Goal: Information Seeking & Learning: Find specific fact

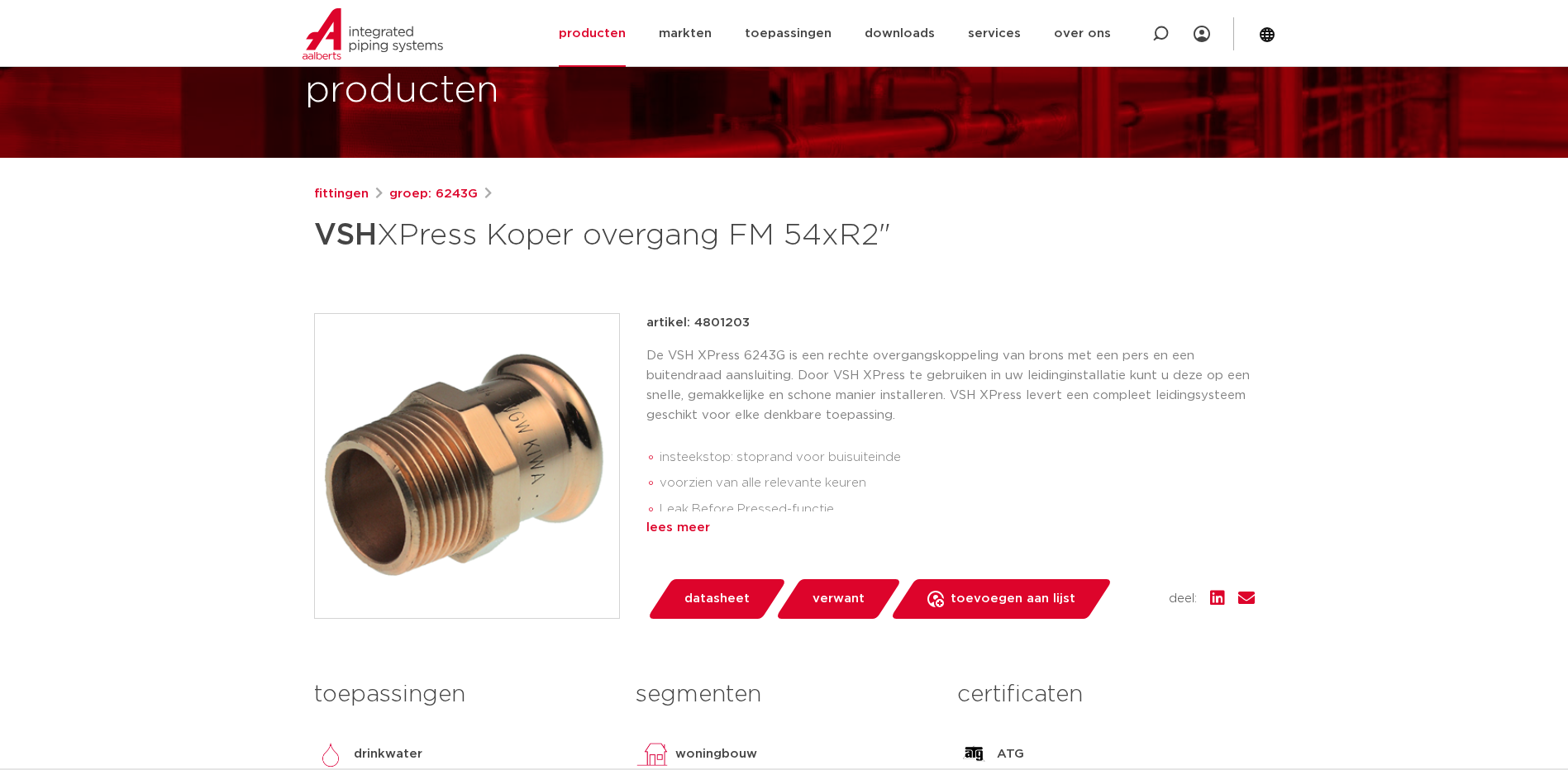
scroll to position [165, 0]
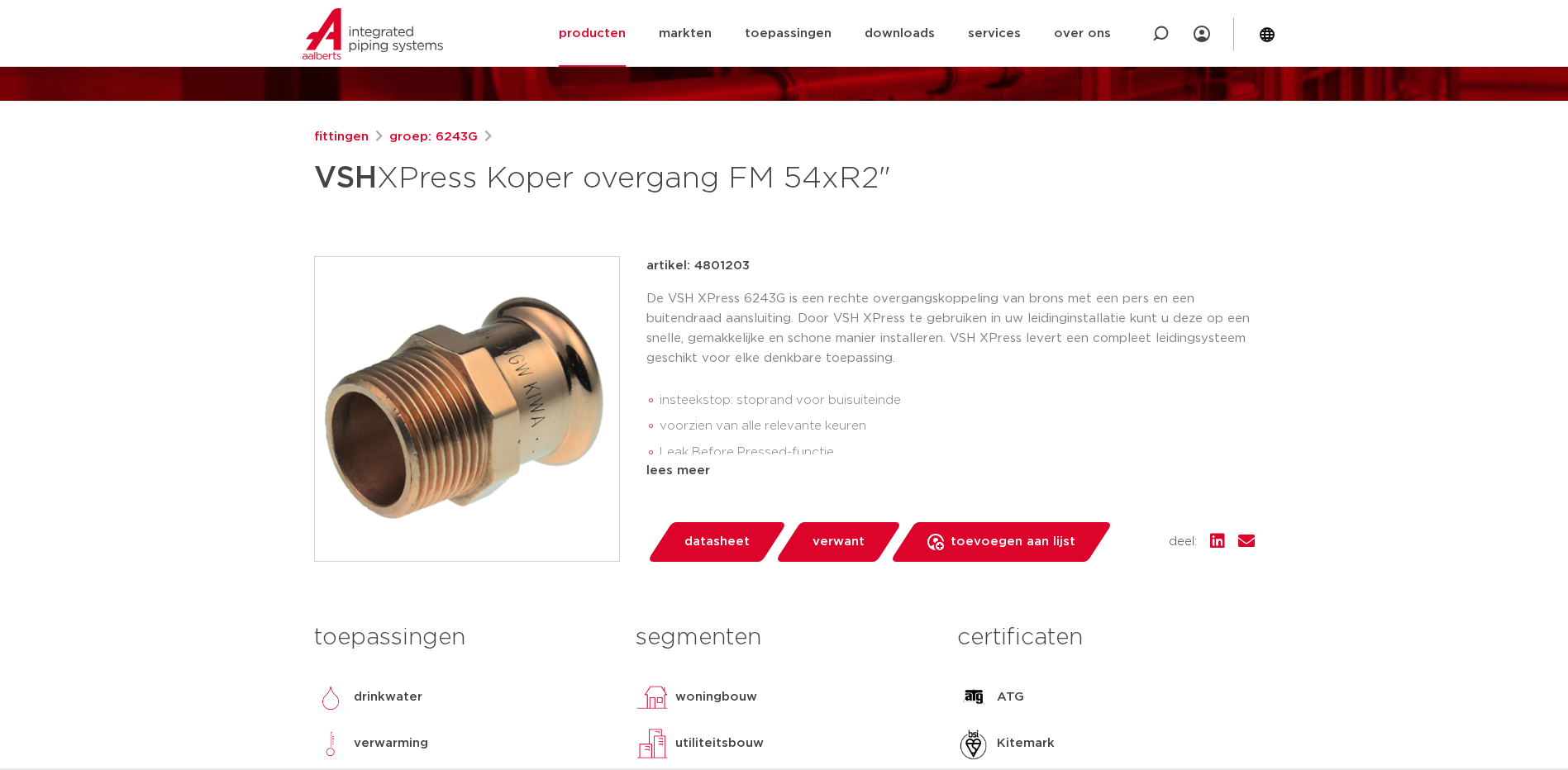
drag, startPoint x: 314, startPoint y: 179, endPoint x: 894, endPoint y: 184, distance: 580.0
click at [894, 184] on h1 "VSH XPress Koper overgang FM 54xR2"" at bounding box center [625, 179] width 621 height 49
drag, startPoint x: 894, startPoint y: 184, endPoint x: 813, endPoint y: 187, distance: 81.1
copy h1 "VSH XPress Koper overgang FM 54xR2""
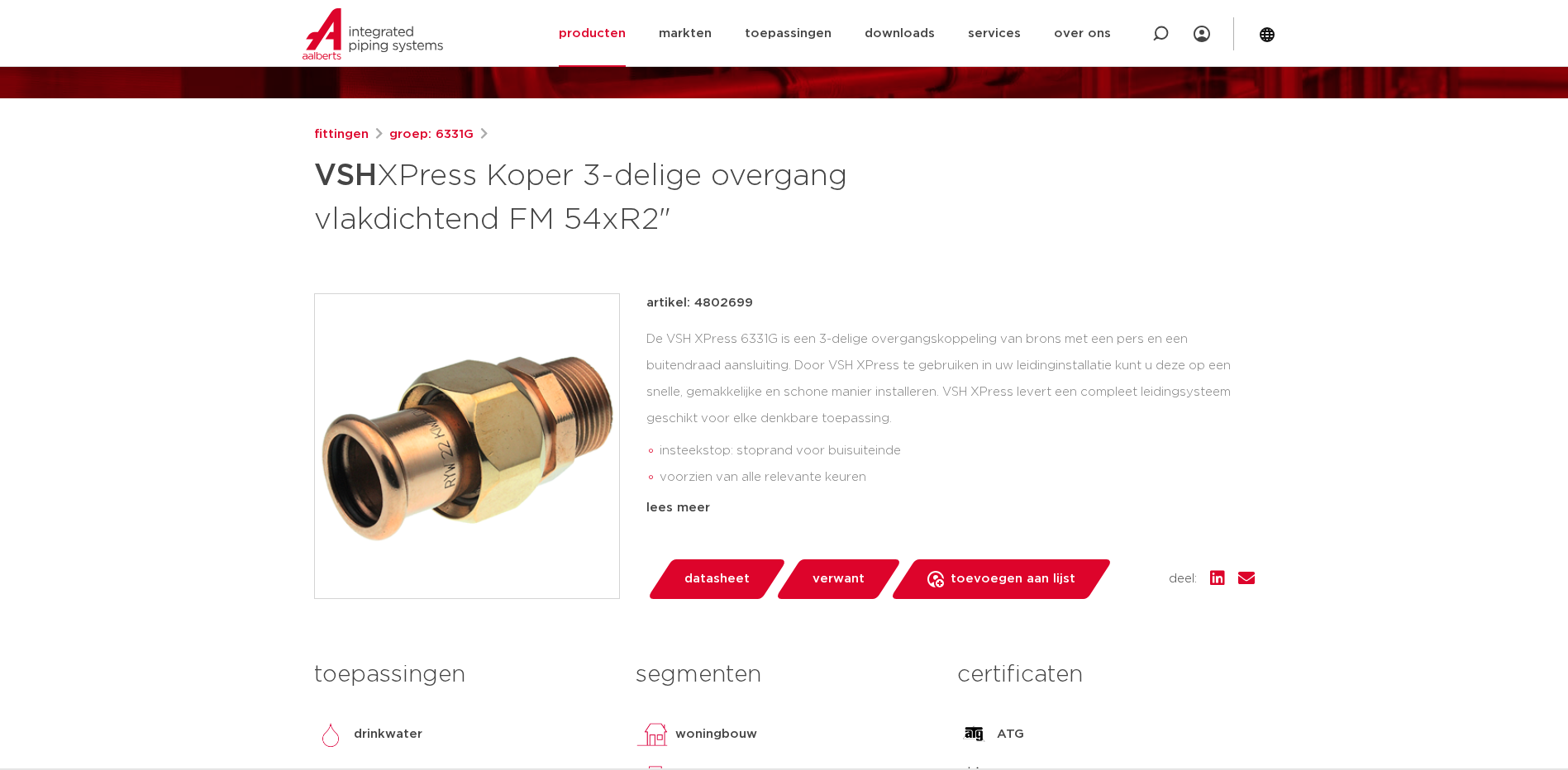
scroll to position [167, 0]
drag, startPoint x: 316, startPoint y: 174, endPoint x: 368, endPoint y: 178, distance: 52.2
click at [368, 178] on strong "VSH" at bounding box center [345, 177] width 63 height 29
click at [619, 230] on h1 "VSH XPress Koper 3-delige overgang vlakdichtend FM 54xR2"" at bounding box center [625, 196] width 621 height 89
drag, startPoint x: 673, startPoint y: 220, endPoint x: 309, endPoint y: 172, distance: 367.2
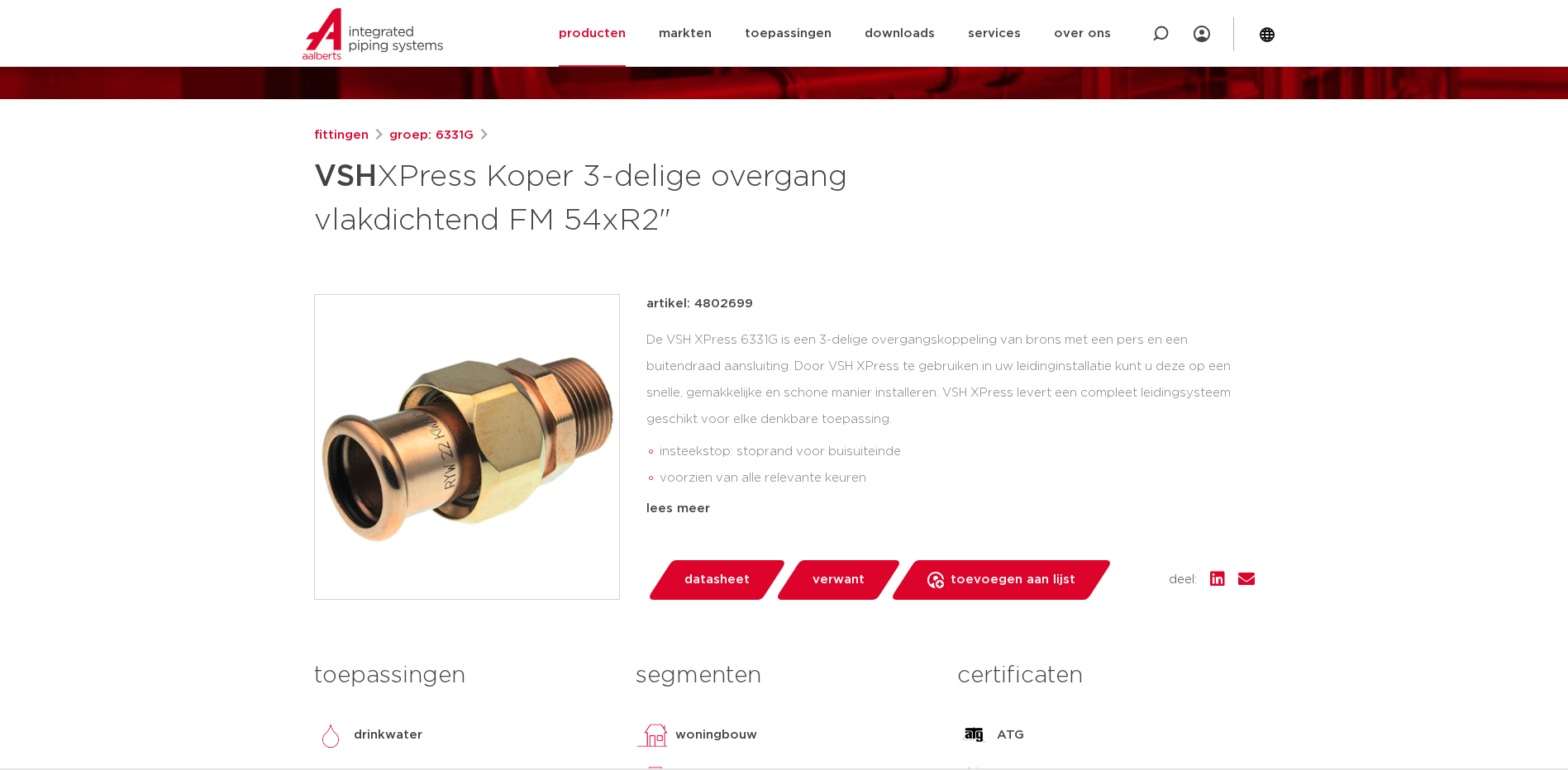
click at [309, 172] on div "fittingen groep: 6331G VSH XPress Koper 3-delige overgang vlakdichtend FM 54xR2"" at bounding box center [784, 521] width 967 height 792
drag, startPoint x: 309, startPoint y: 172, endPoint x: 430, endPoint y: 206, distance: 125.7
copy h1 "VSH XPress Koper 3-delige overgang vlakdichtend FM 54xR2""
